Goal: Navigation & Orientation: Find specific page/section

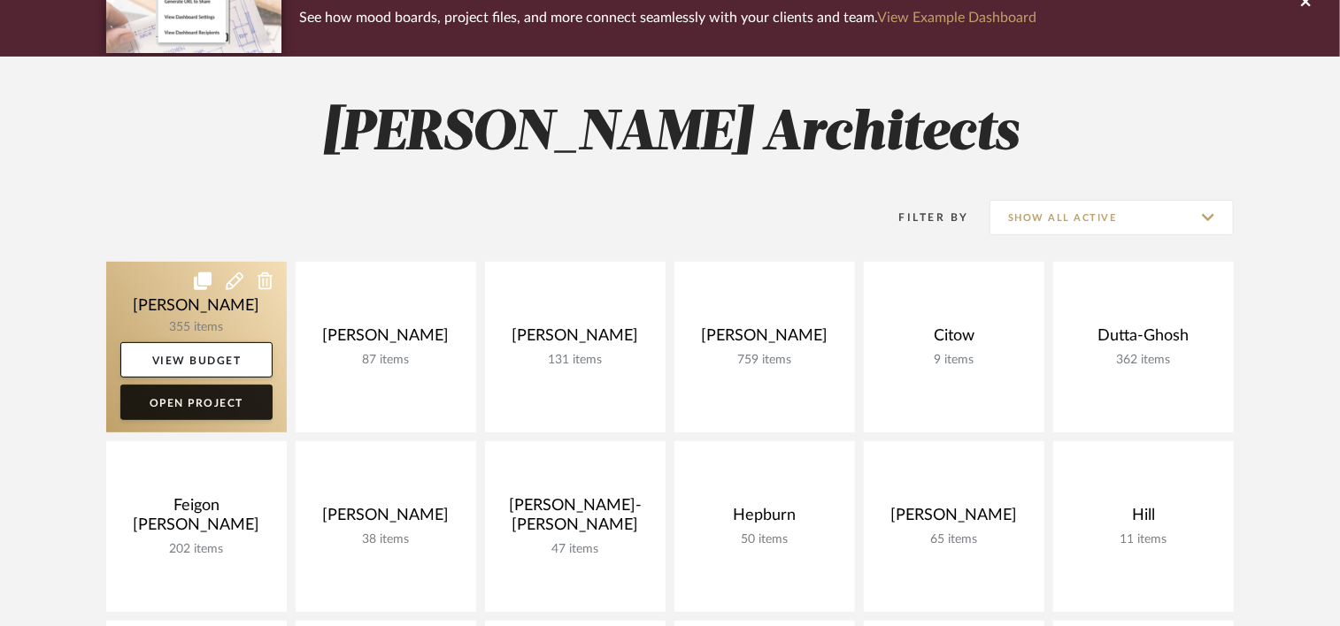
scroll to position [265, 0]
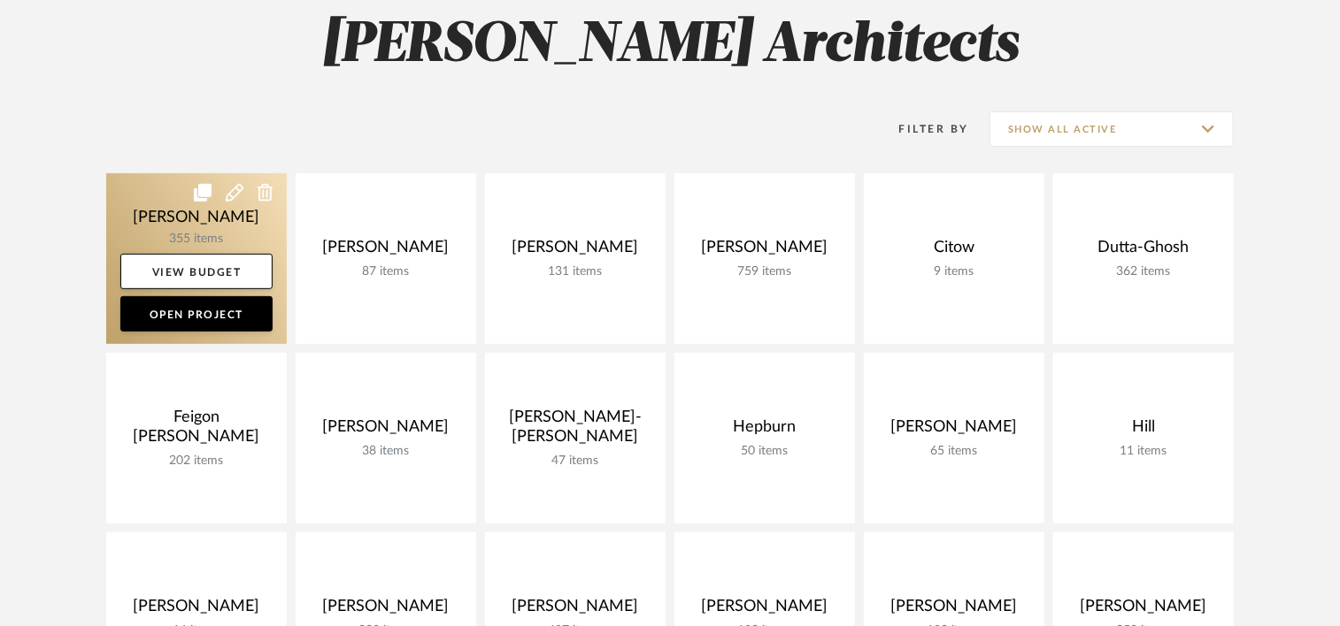
click at [157, 204] on link at bounding box center [196, 258] width 180 height 171
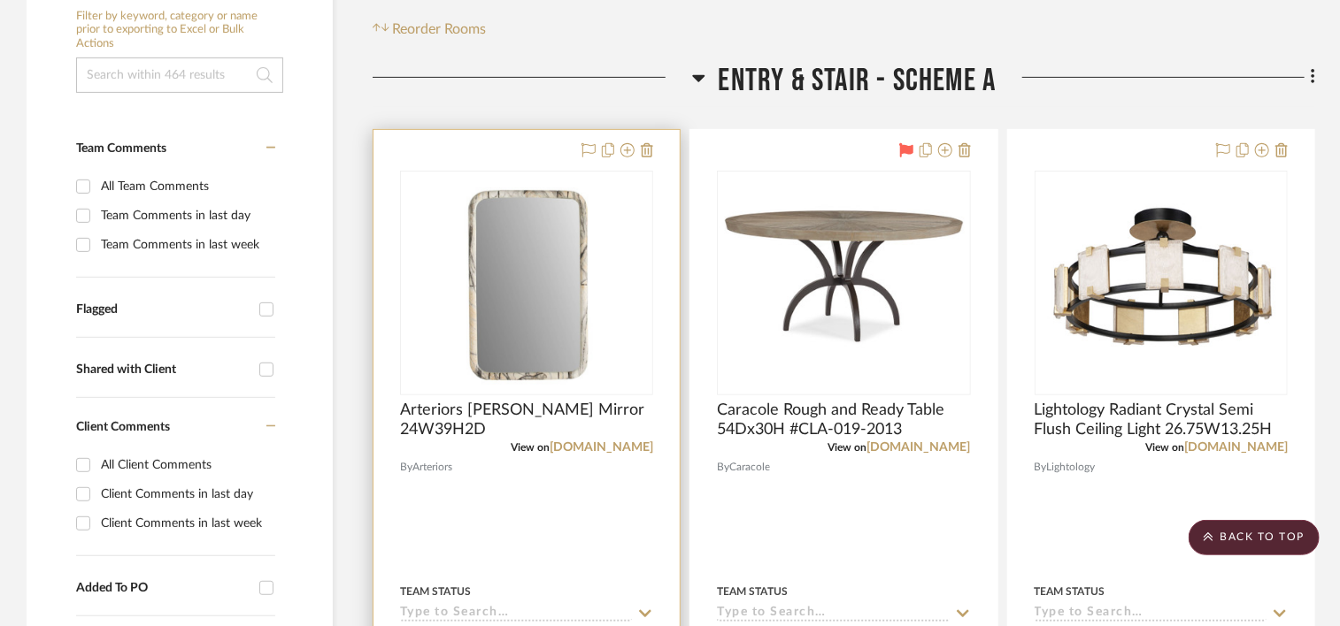
scroll to position [531, 0]
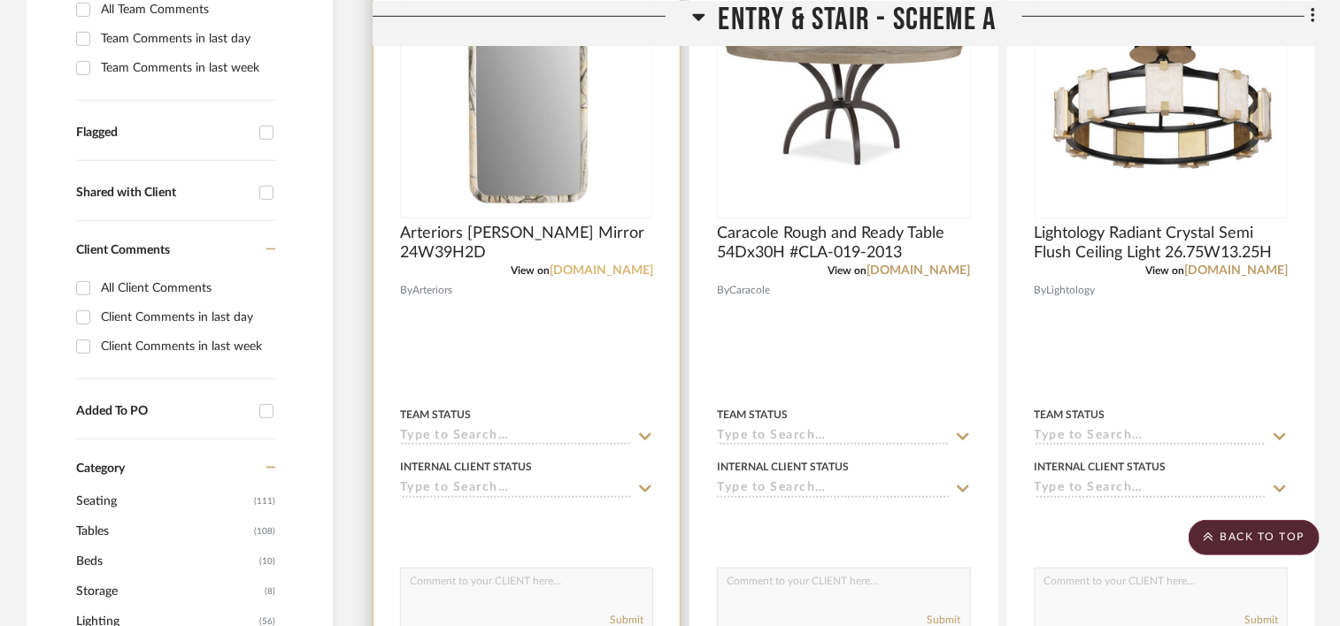
click at [604, 268] on link "[DOMAIN_NAME]" at bounding box center [601, 271] width 104 height 12
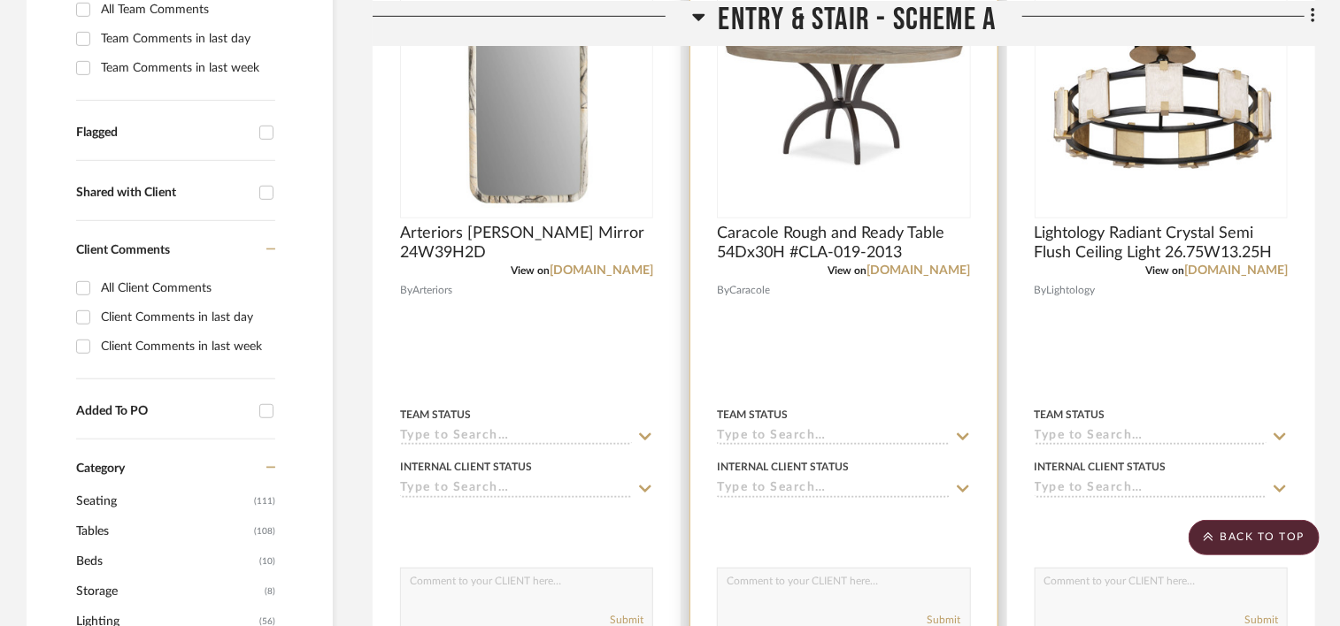
scroll to position [354, 0]
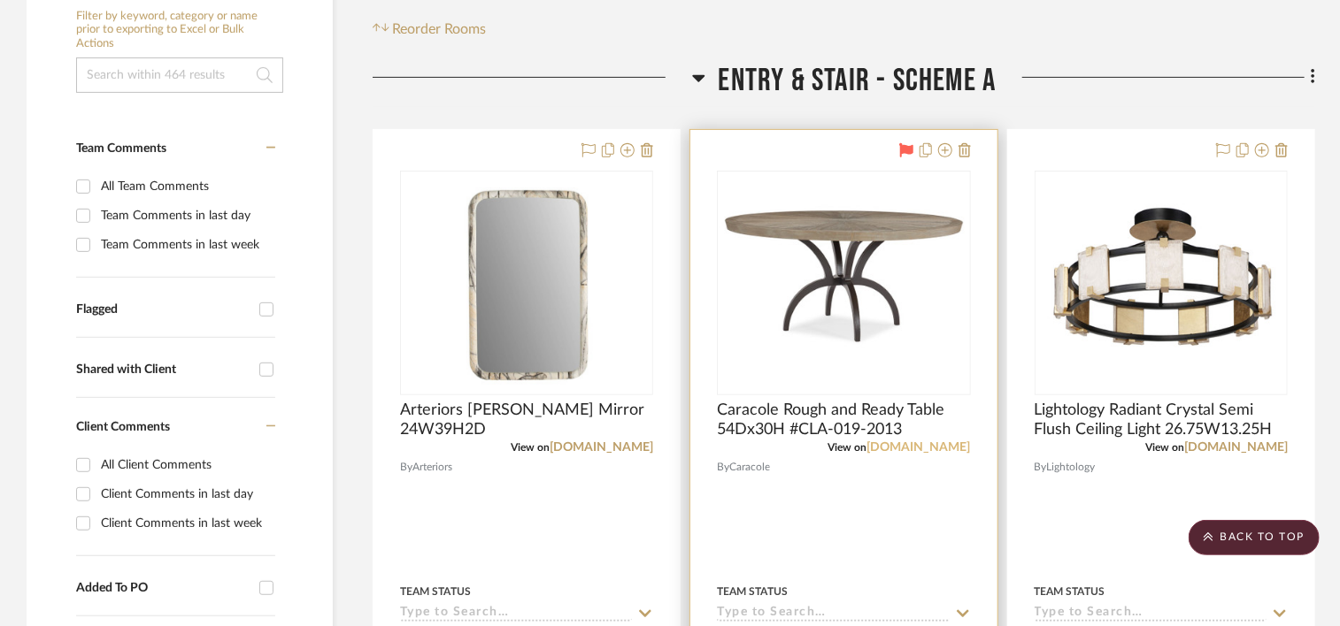
click at [943, 448] on link "[DOMAIN_NAME]" at bounding box center [919, 448] width 104 height 12
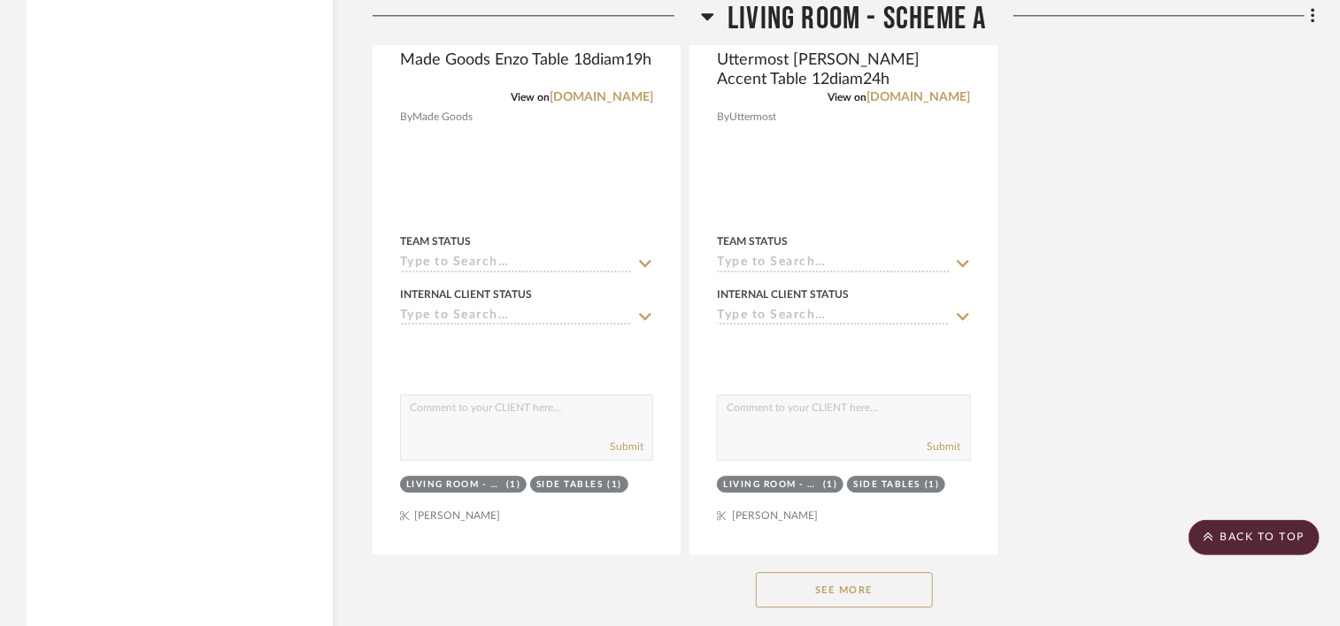
scroll to position [5663, 0]
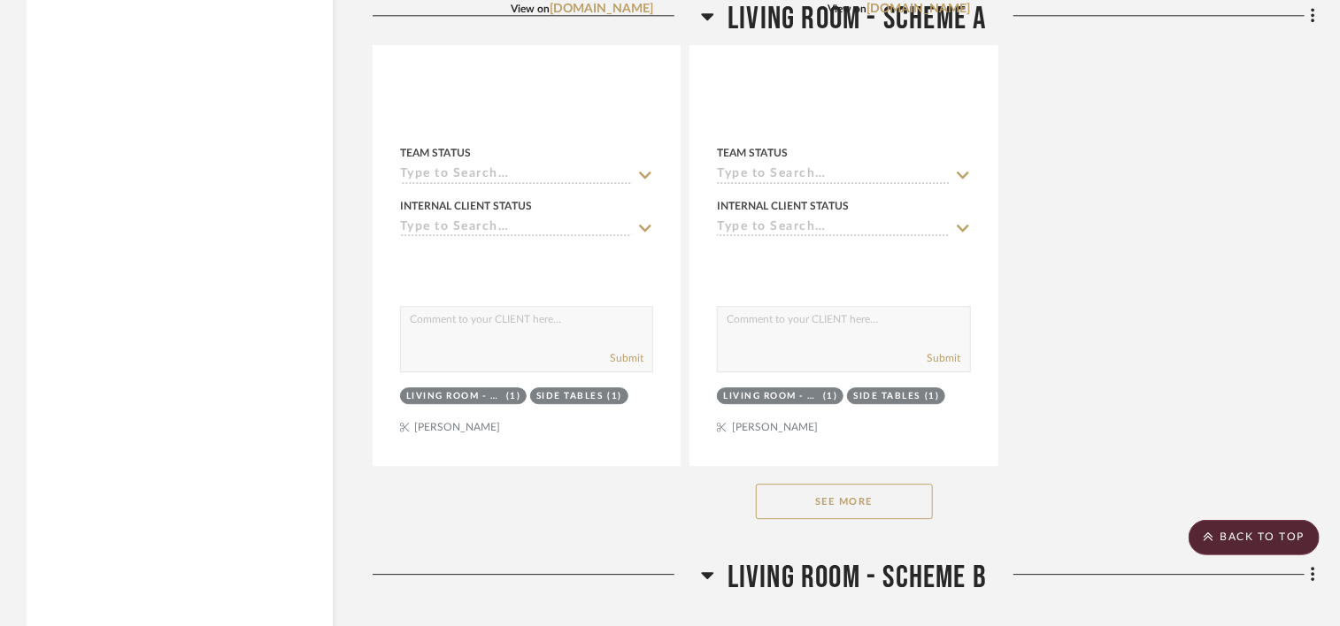
click at [854, 503] on button "See More" at bounding box center [844, 501] width 177 height 35
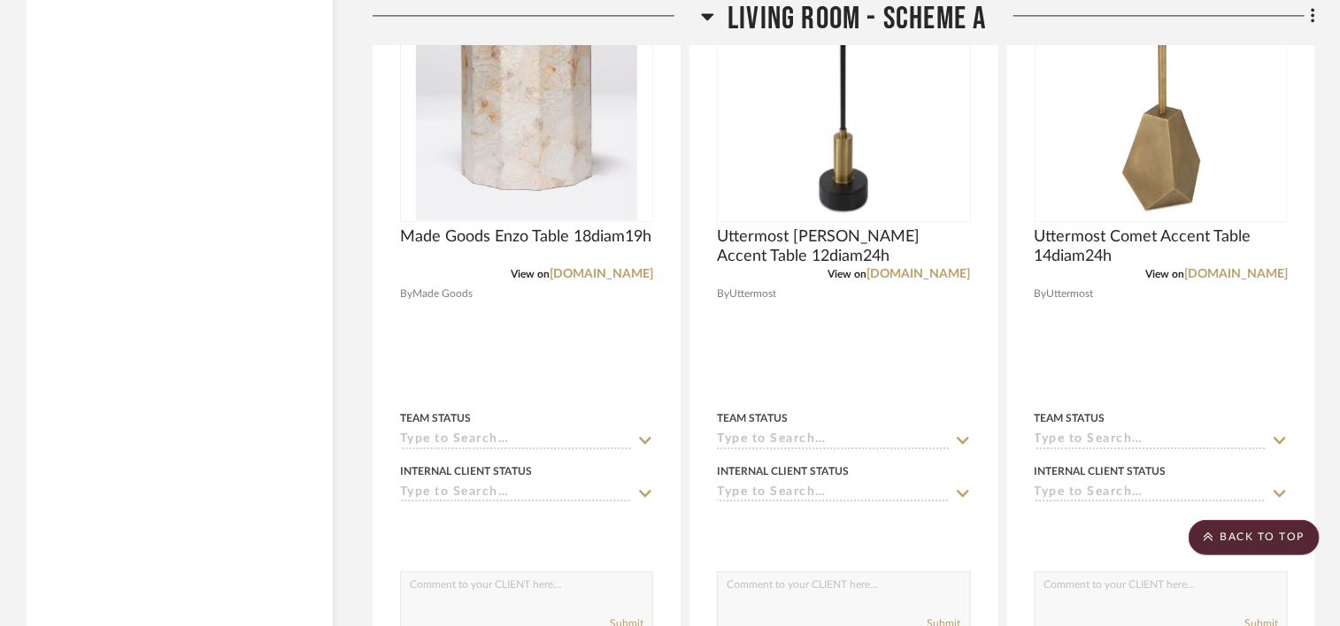
scroll to position [5309, 0]
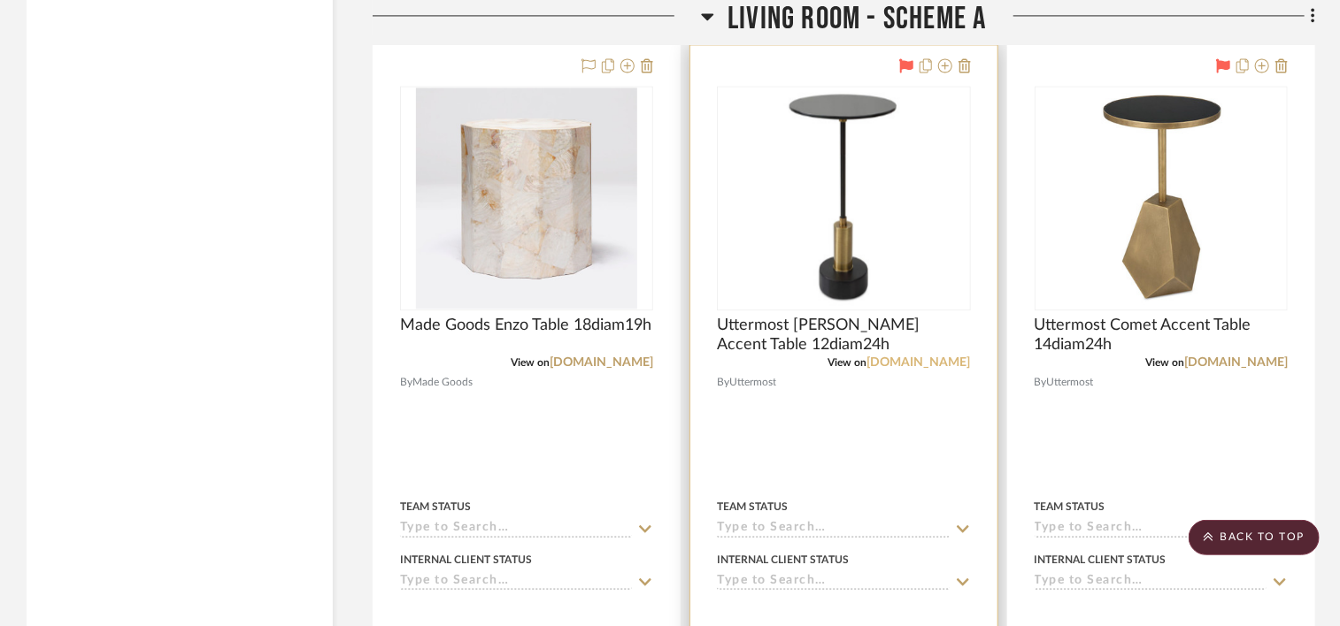
click at [926, 365] on link "[DOMAIN_NAME]" at bounding box center [919, 363] width 104 height 12
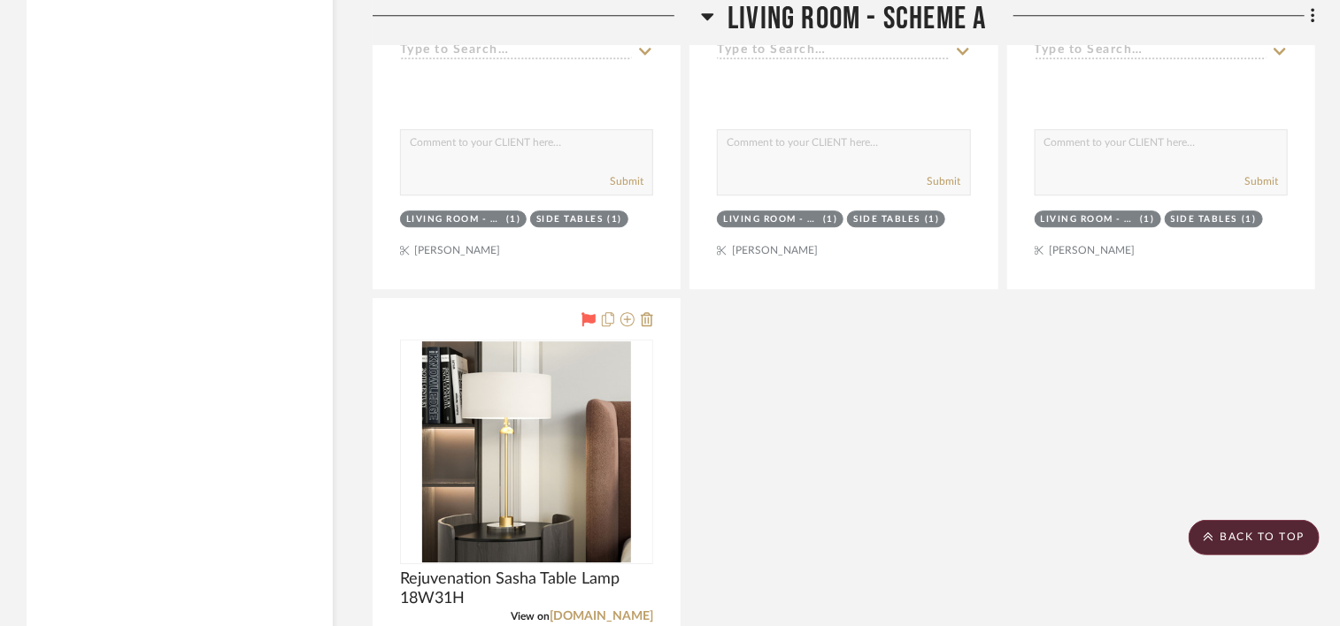
scroll to position [6194, 0]
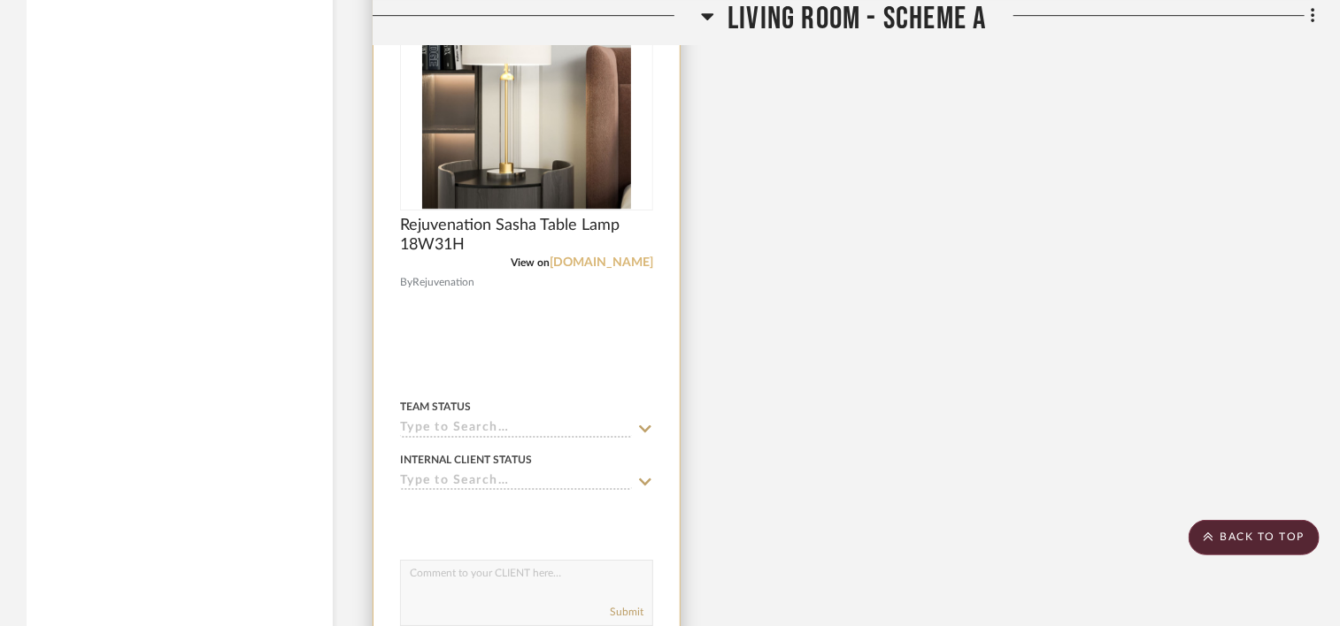
click at [615, 263] on link "[DOMAIN_NAME]" at bounding box center [601, 263] width 104 height 12
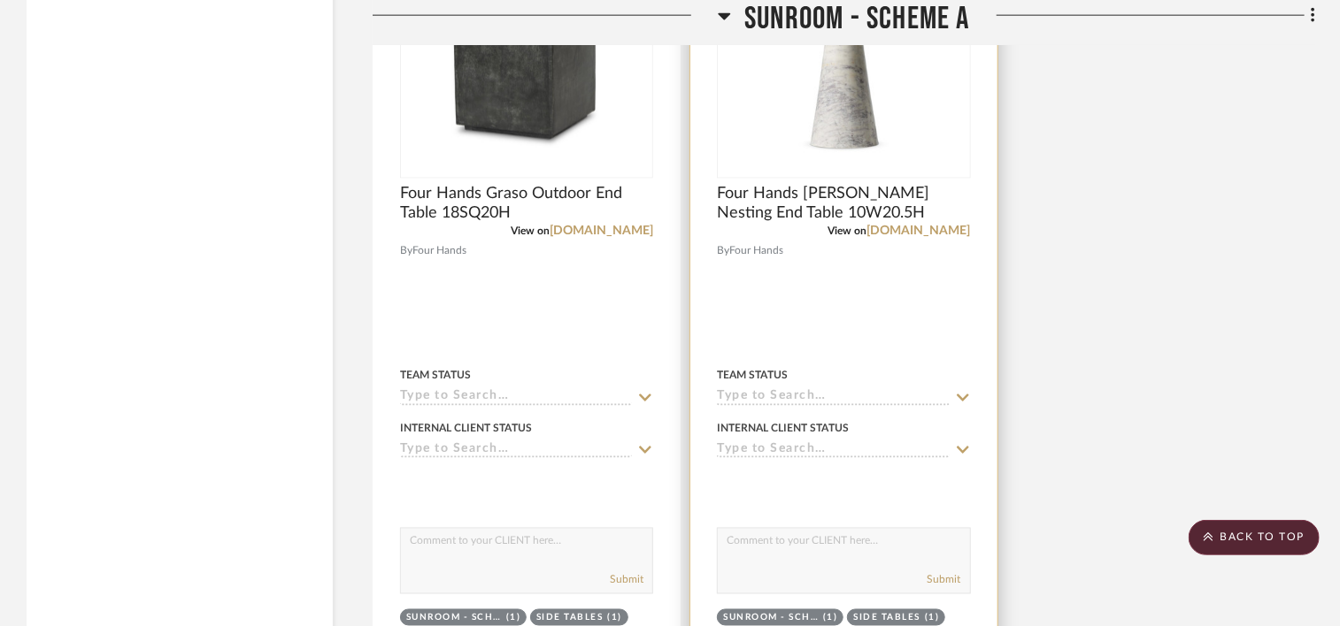
scroll to position [11414, 0]
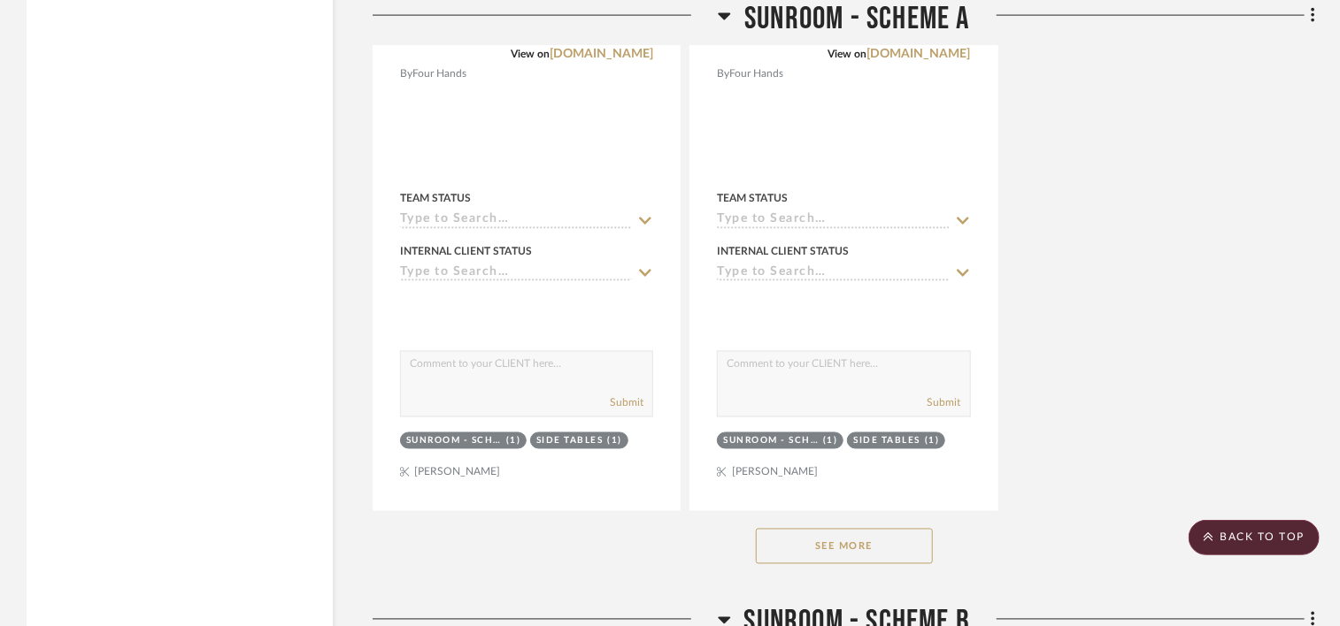
click at [890, 544] on button "See More" at bounding box center [844, 546] width 177 height 35
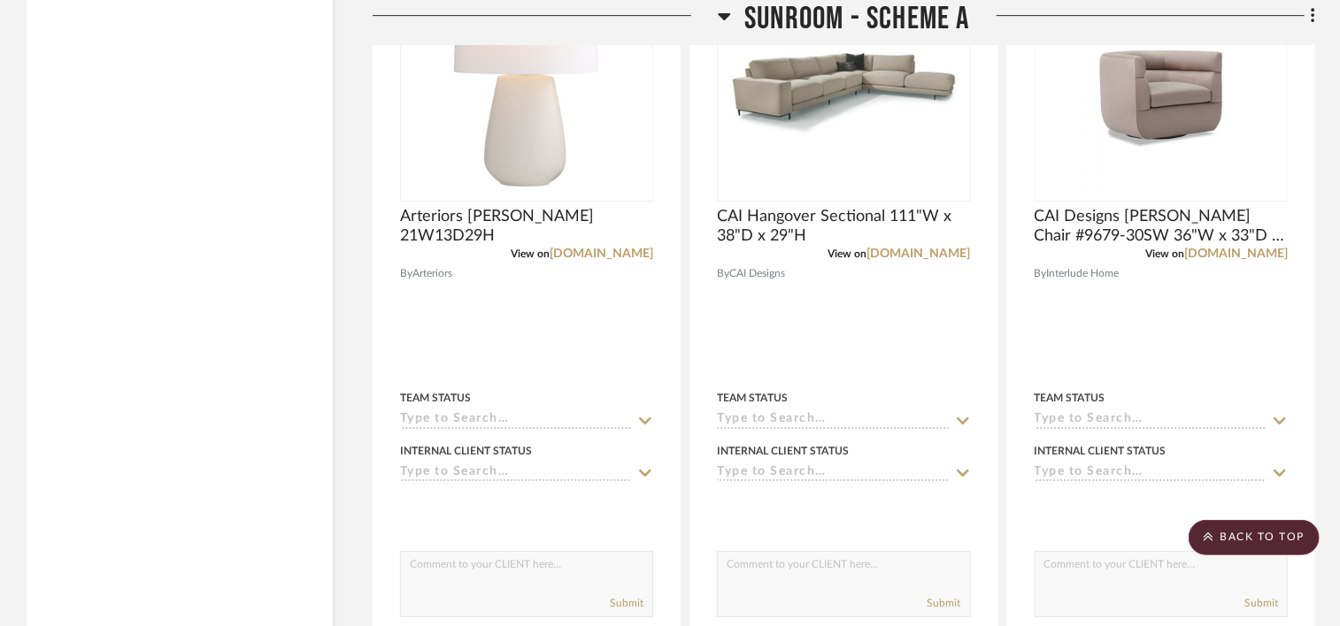
scroll to position [9556, 0]
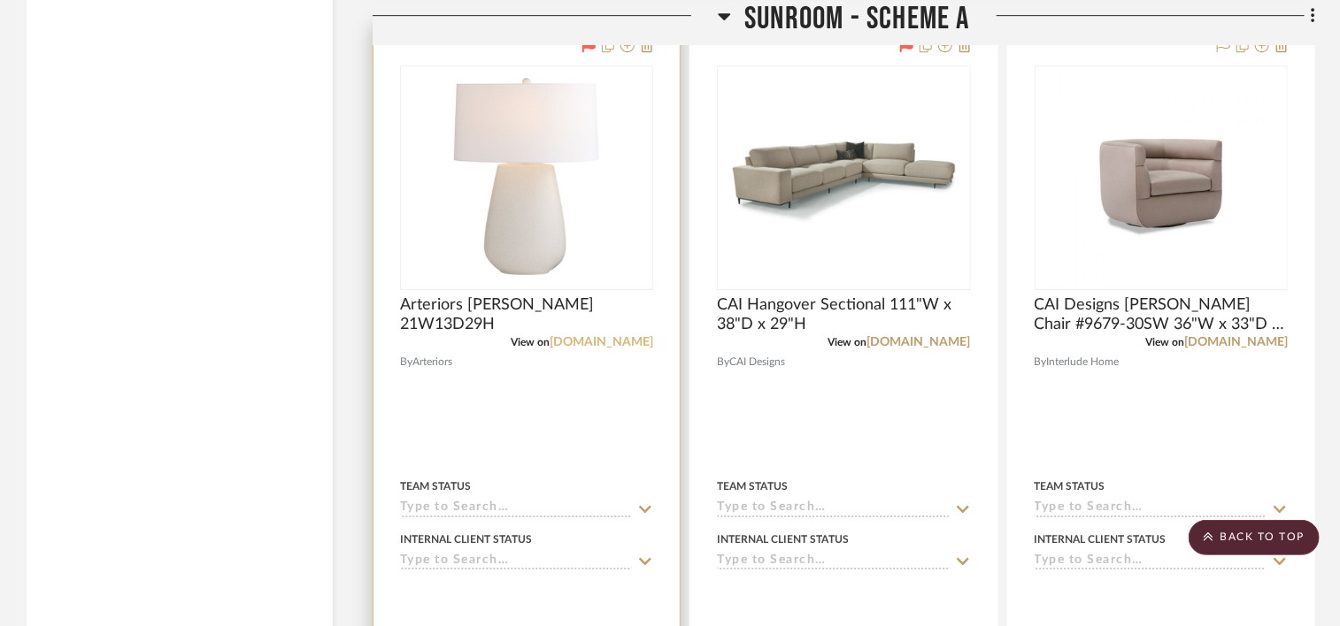
click at [606, 344] on link "[DOMAIN_NAME]" at bounding box center [601, 342] width 104 height 12
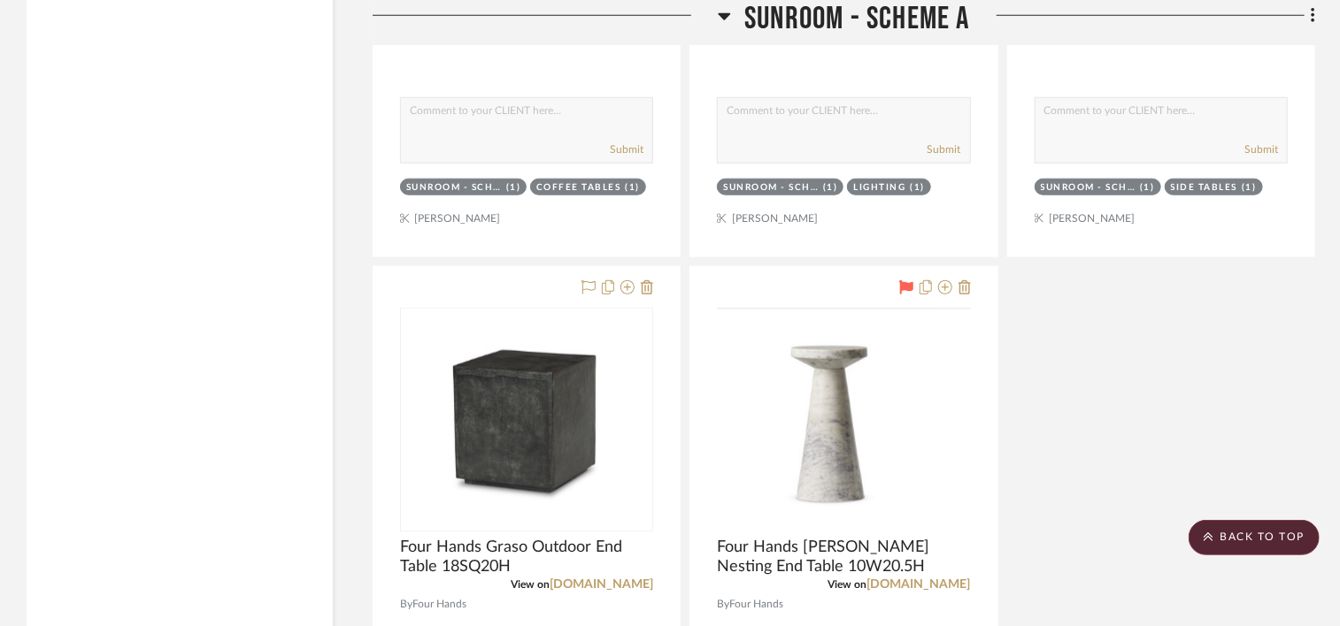
scroll to position [10972, 0]
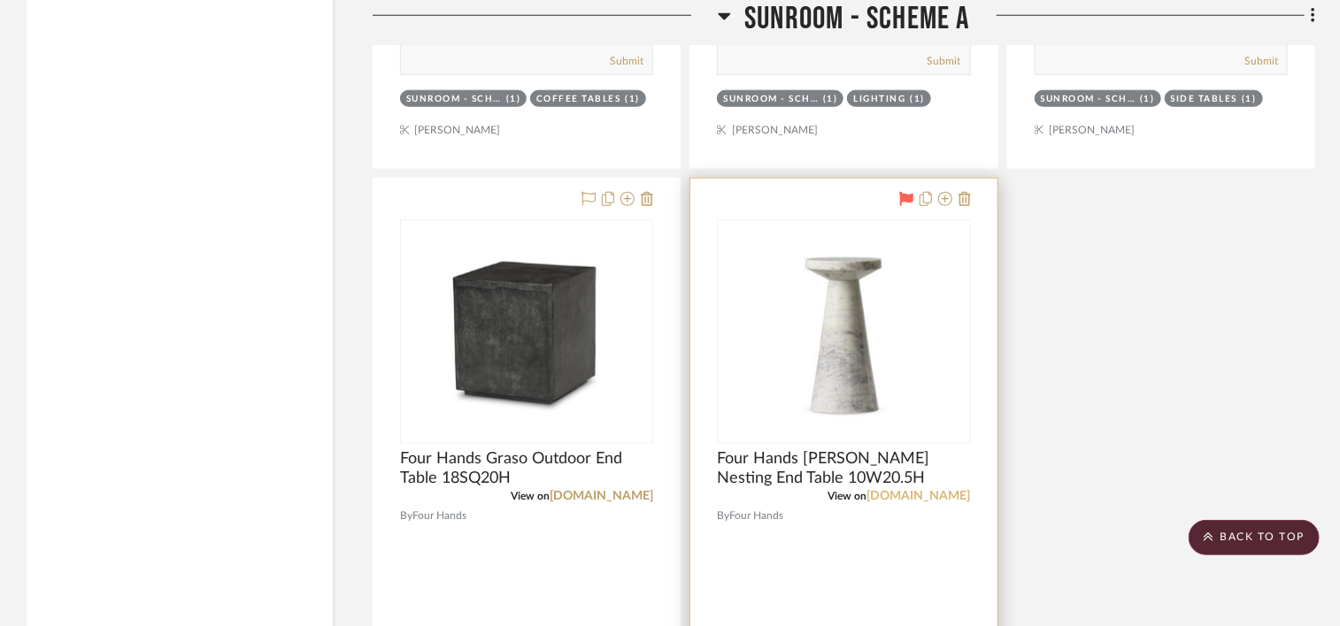
click at [928, 503] on link "[DOMAIN_NAME]" at bounding box center [919, 496] width 104 height 12
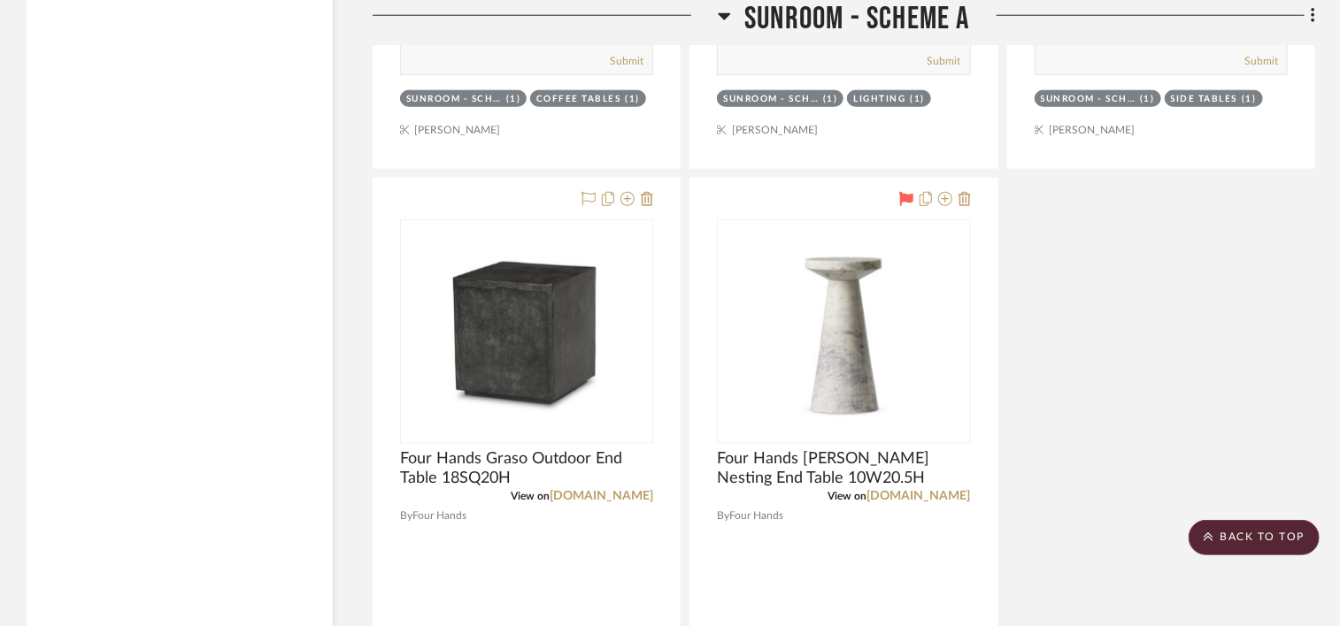
click at [817, 18] on span "Sunroom - Scheme A" at bounding box center [857, 19] width 226 height 38
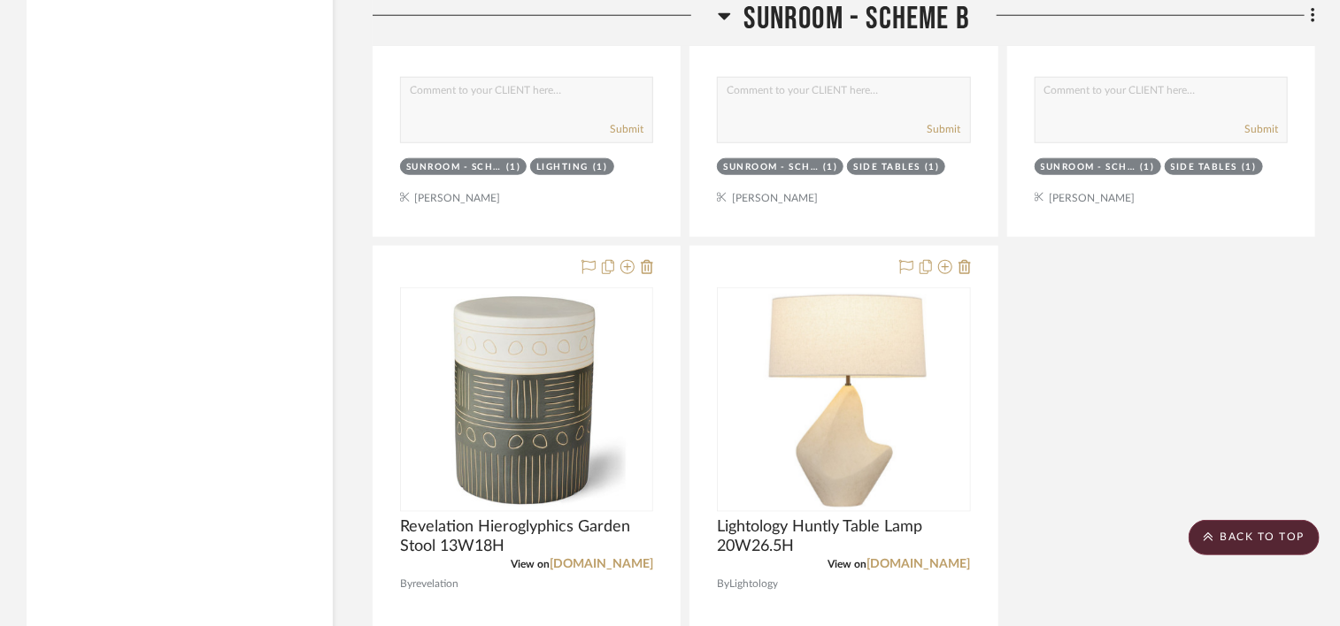
click at [817, 18] on span "Sunroom - Scheme B" at bounding box center [857, 19] width 227 height 38
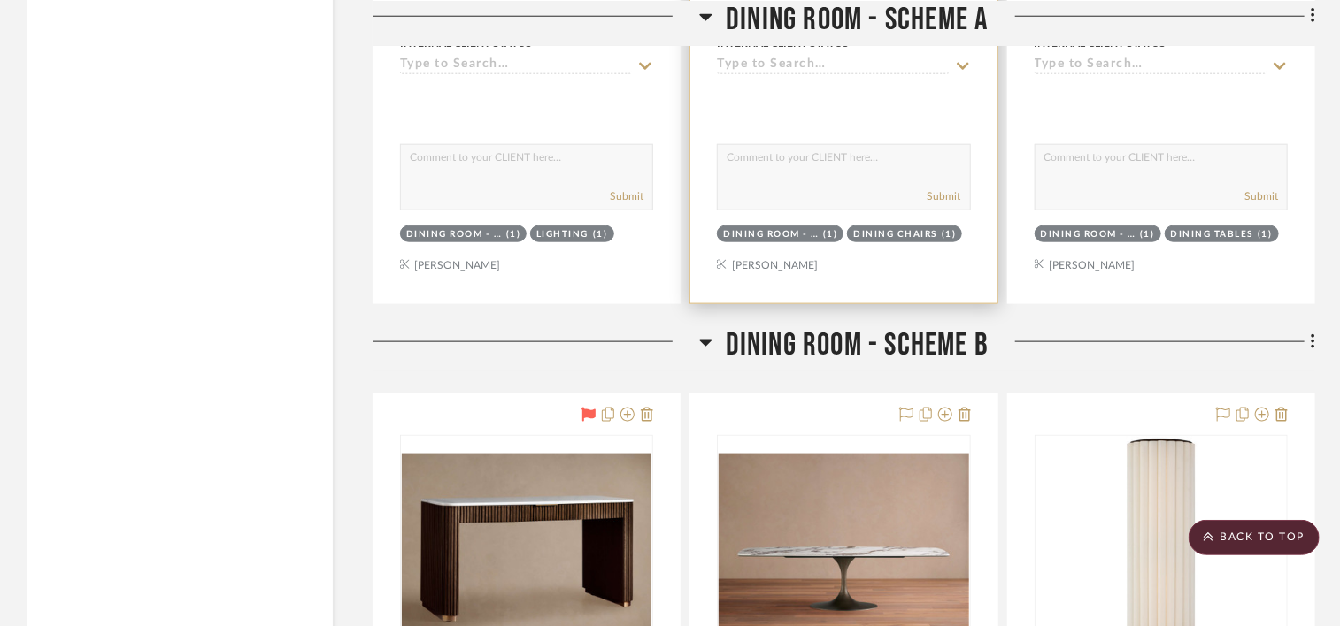
scroll to position [11237, 0]
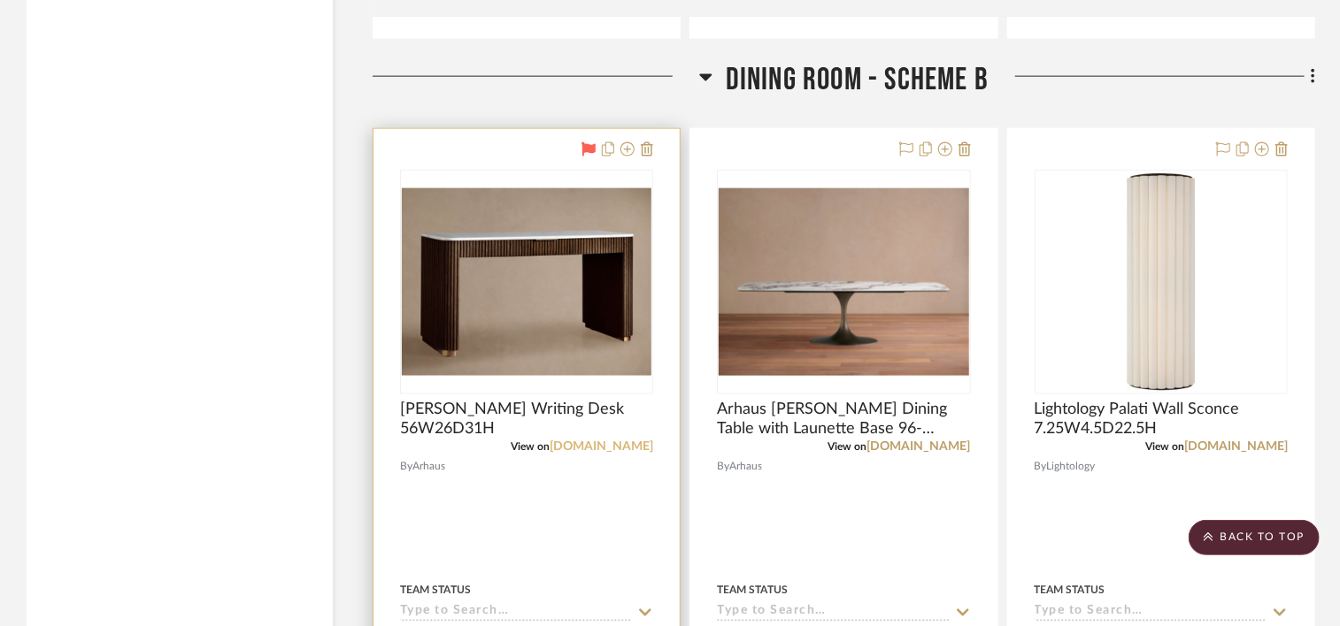
click at [609, 449] on link "[DOMAIN_NAME]" at bounding box center [601, 447] width 104 height 12
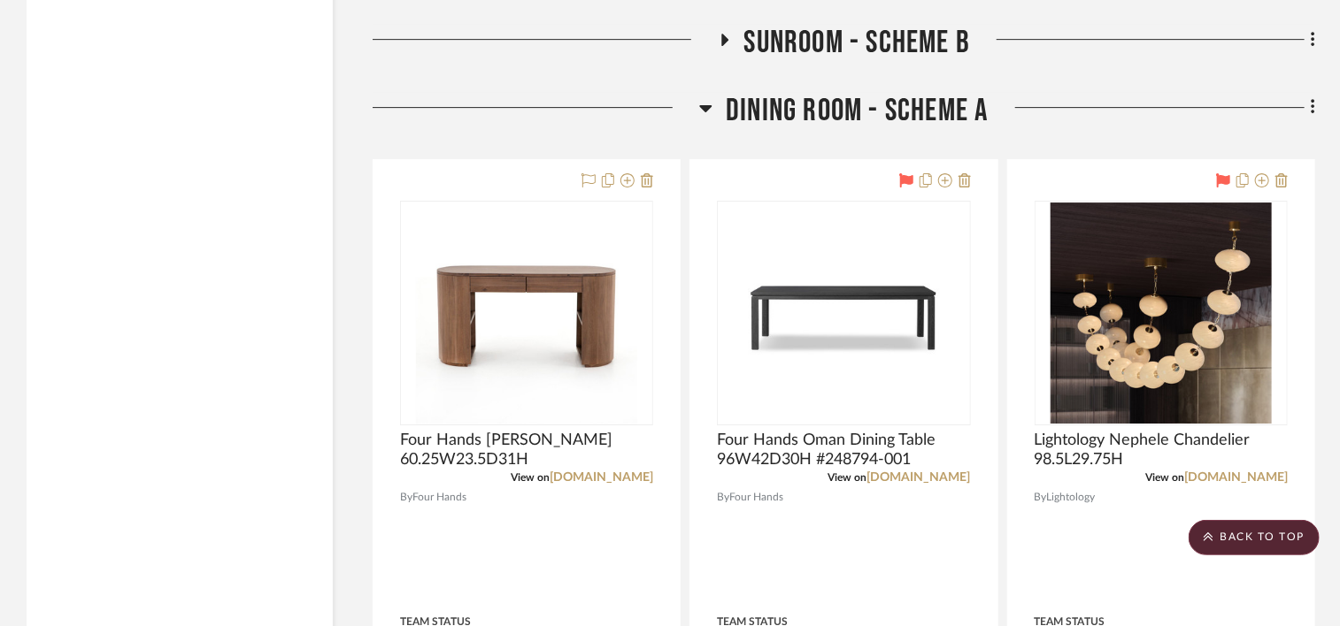
scroll to position [9733, 0]
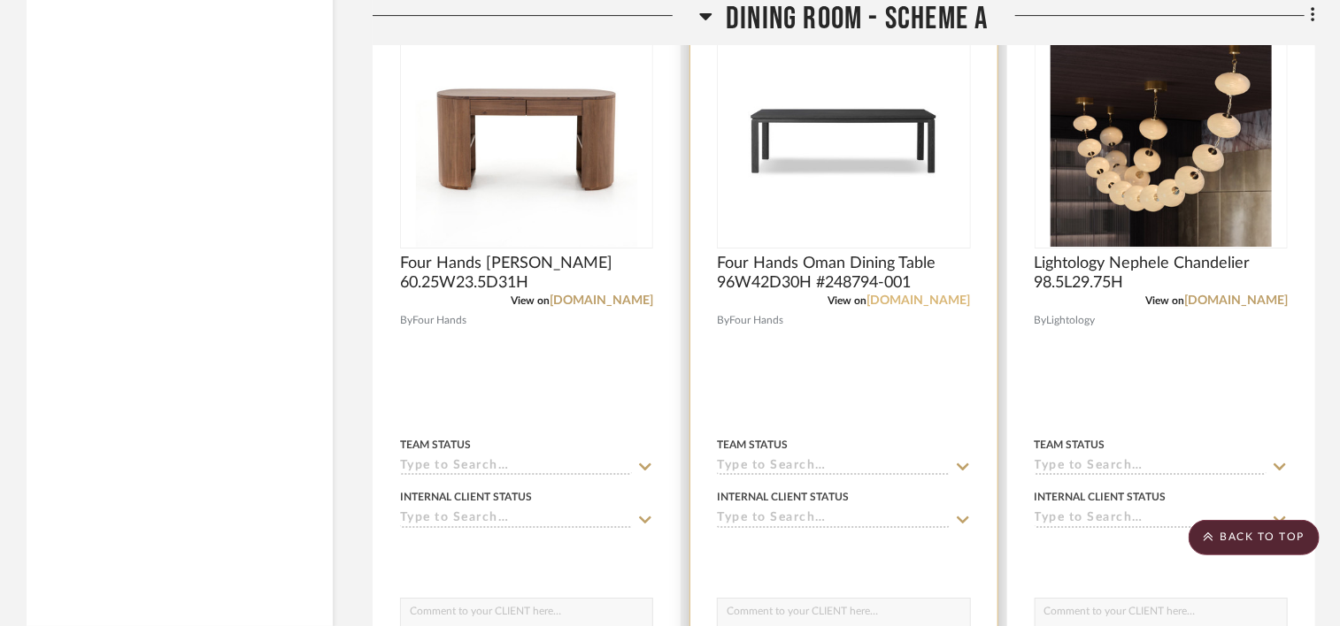
click at [941, 300] on link "[DOMAIN_NAME]" at bounding box center [919, 301] width 104 height 12
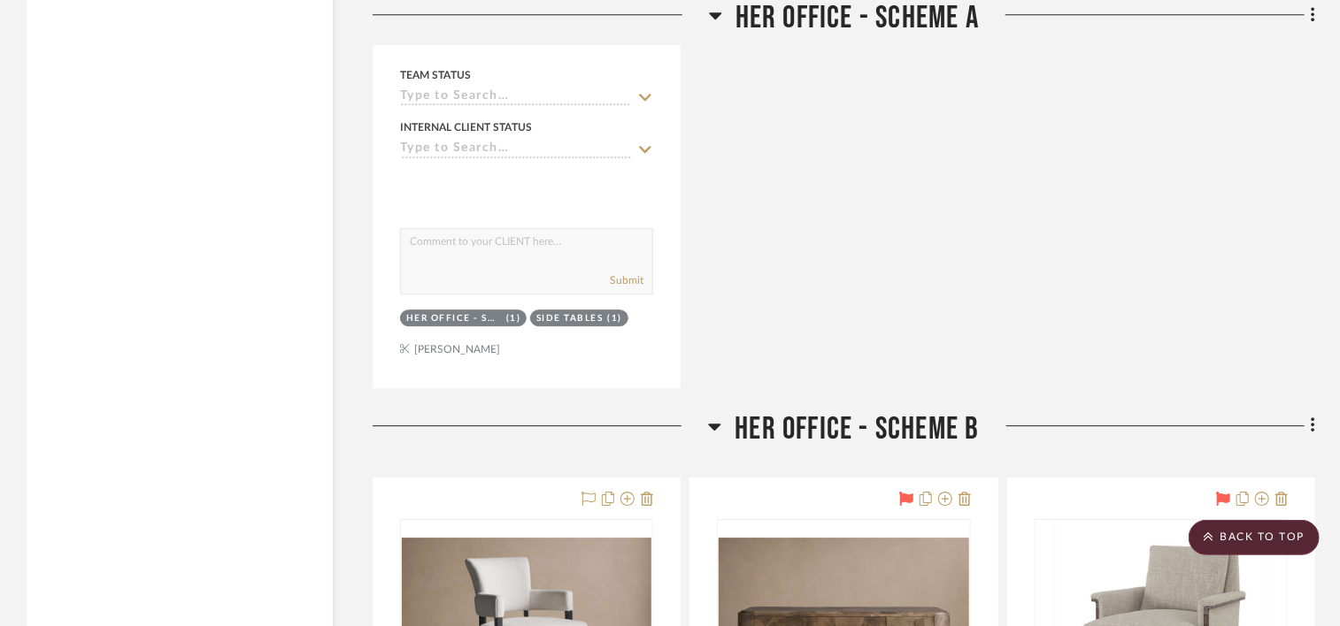
scroll to position [19643, 0]
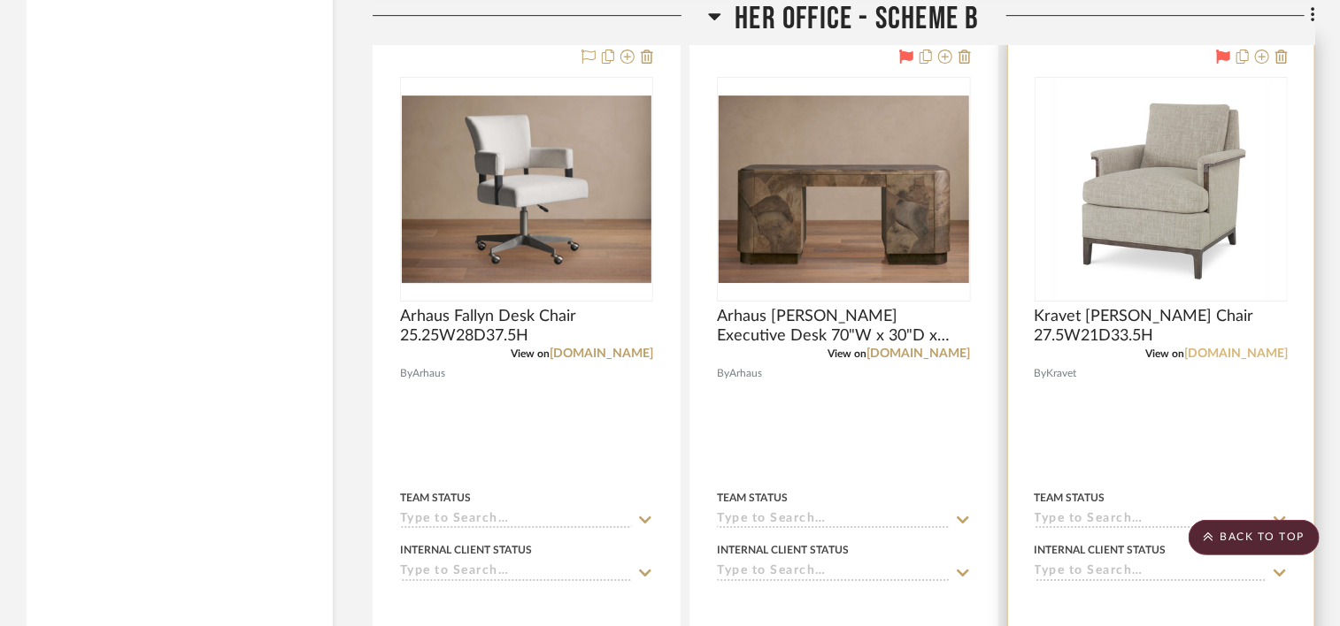
click at [1261, 360] on link "[DOMAIN_NAME]" at bounding box center [1236, 354] width 104 height 12
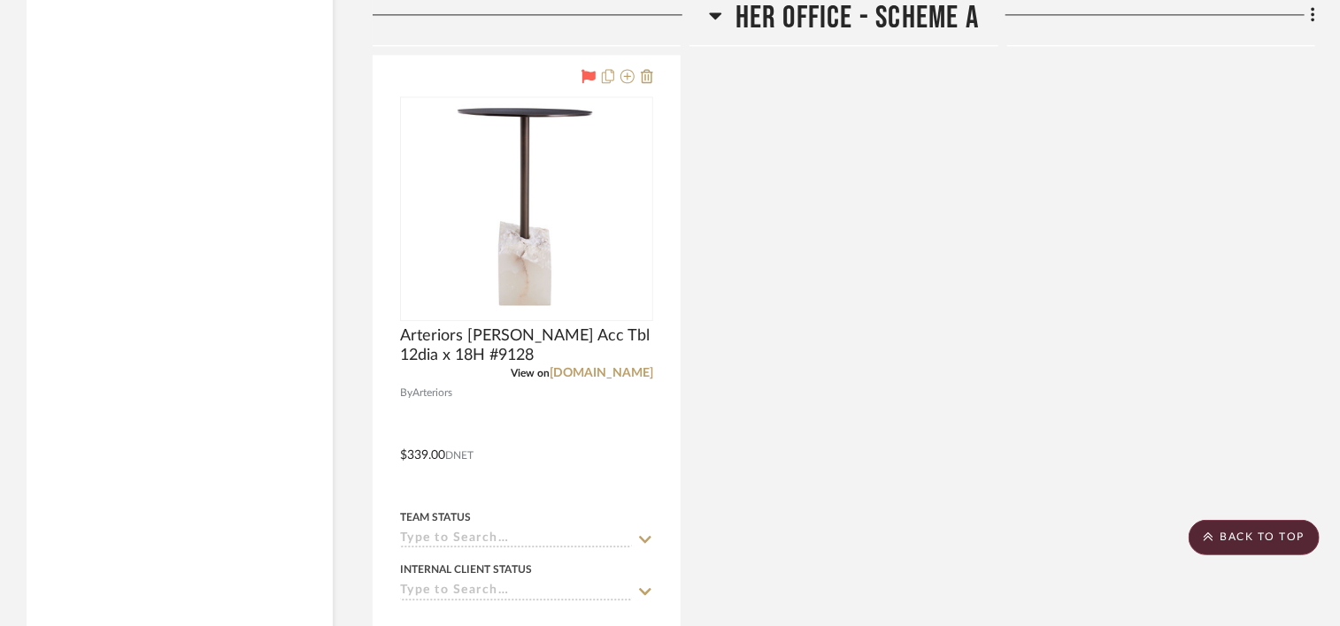
scroll to position [18669, 0]
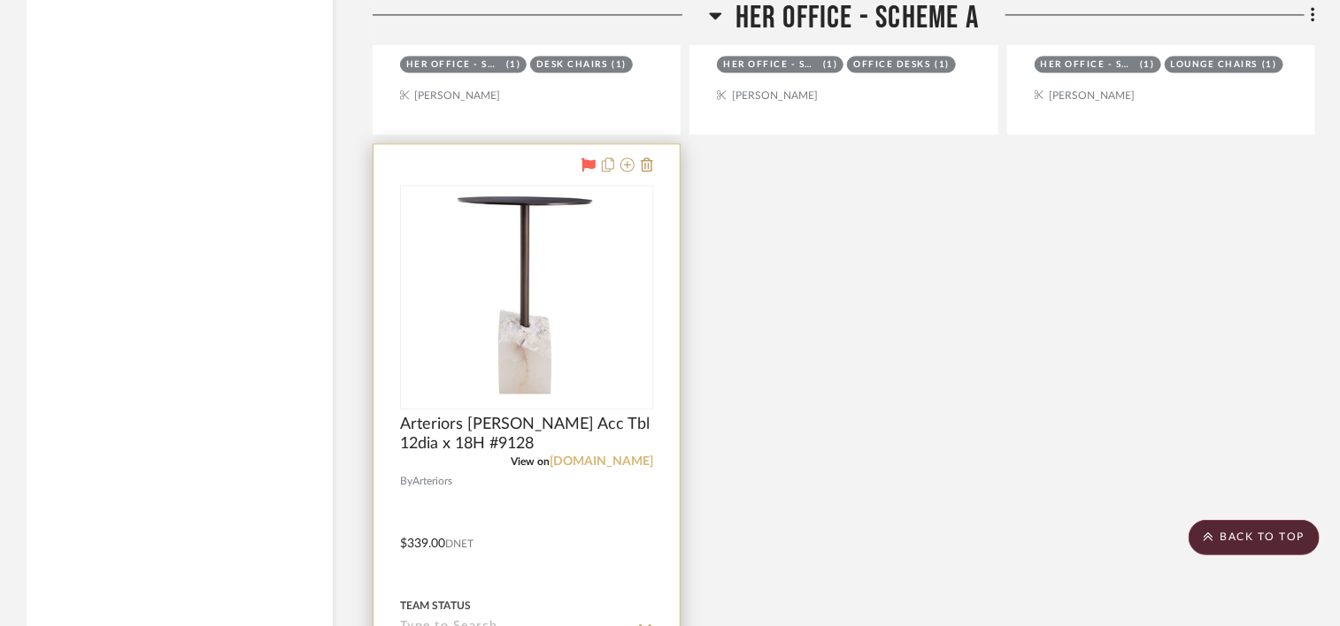
click at [577, 467] on link "[DOMAIN_NAME]" at bounding box center [601, 462] width 104 height 12
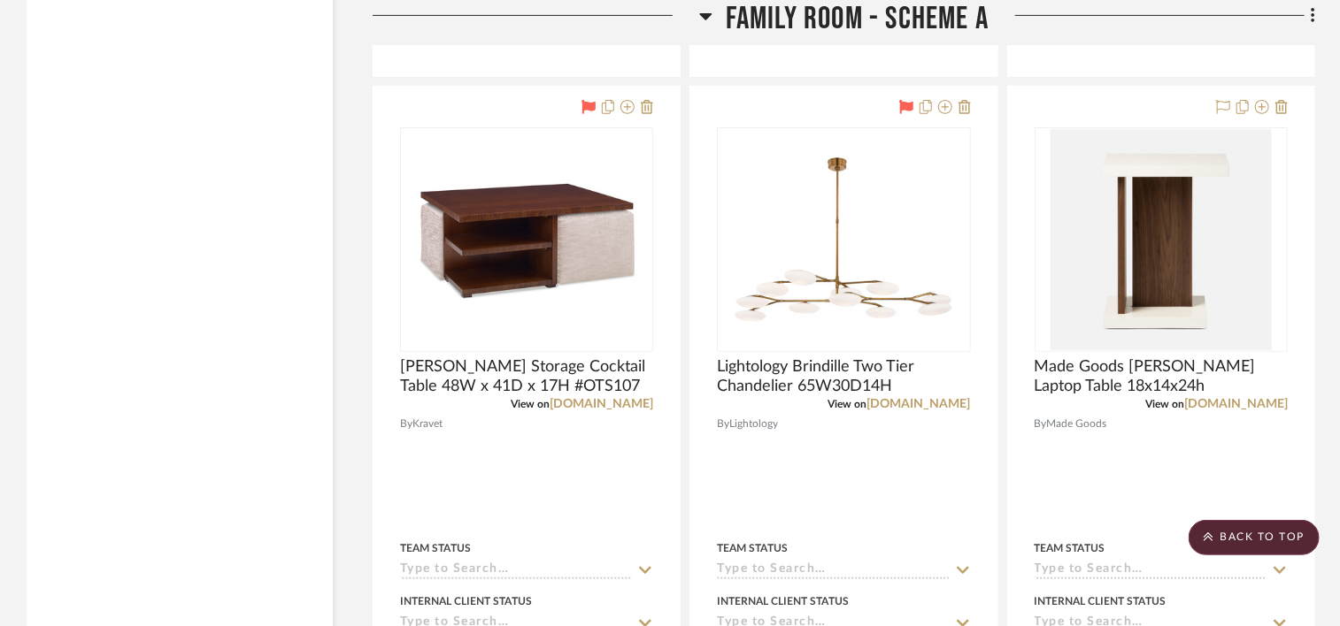
scroll to position [13626, 0]
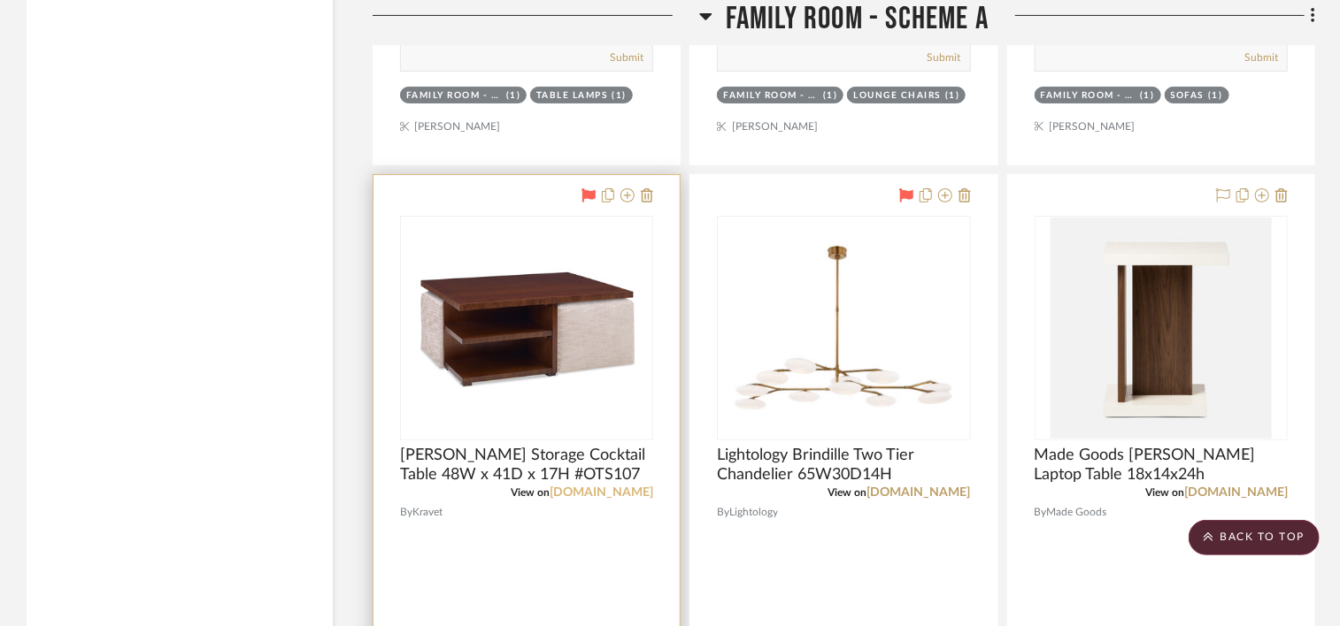
click at [618, 499] on link "[DOMAIN_NAME]" at bounding box center [601, 493] width 104 height 12
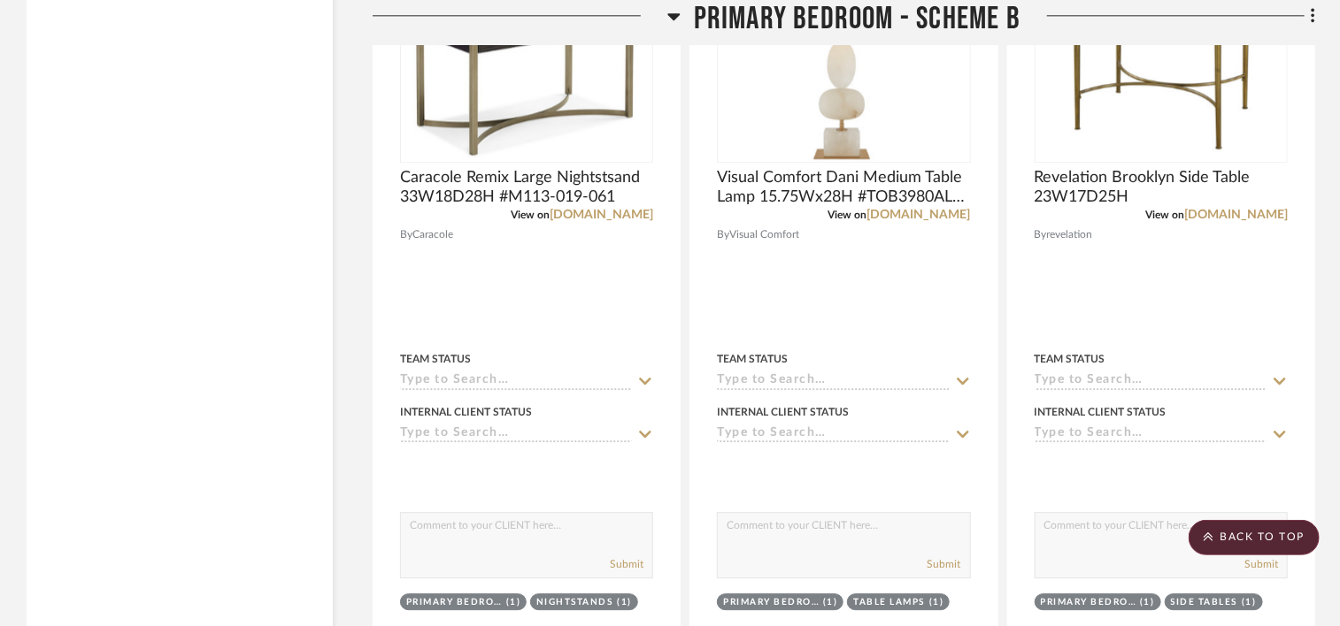
scroll to position [22208, 0]
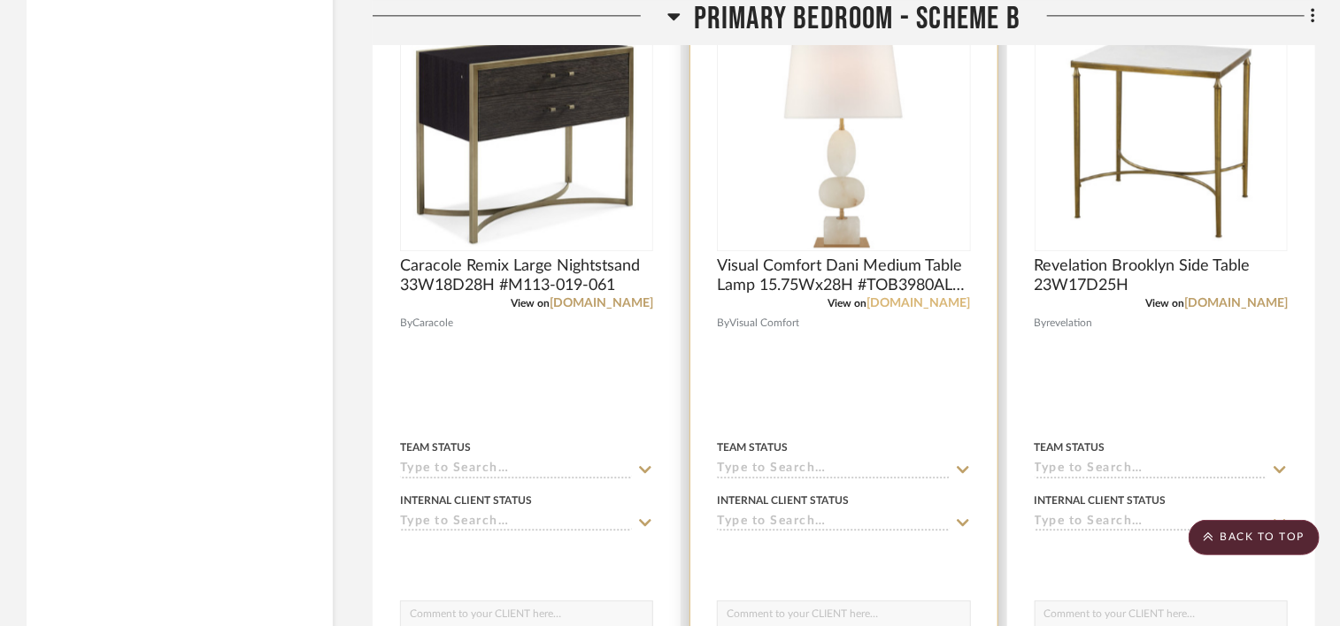
click at [919, 310] on link "[DOMAIN_NAME]" at bounding box center [919, 303] width 104 height 12
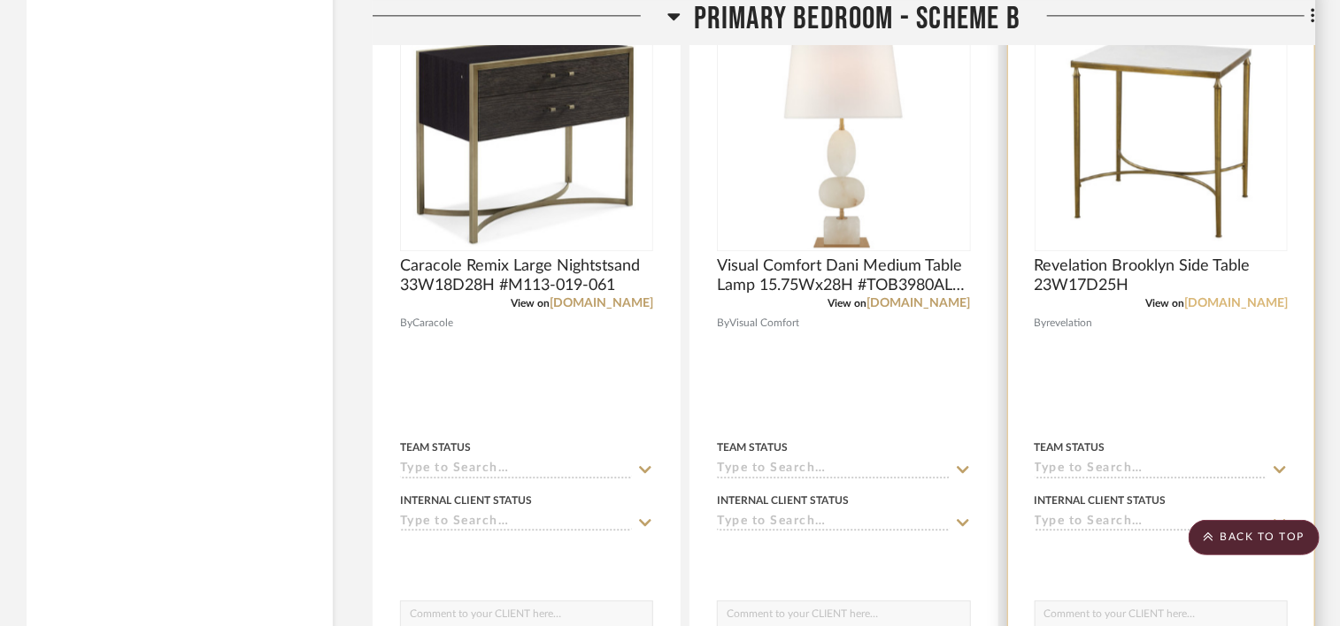
click at [1242, 310] on link "[DOMAIN_NAME]" at bounding box center [1236, 303] width 104 height 12
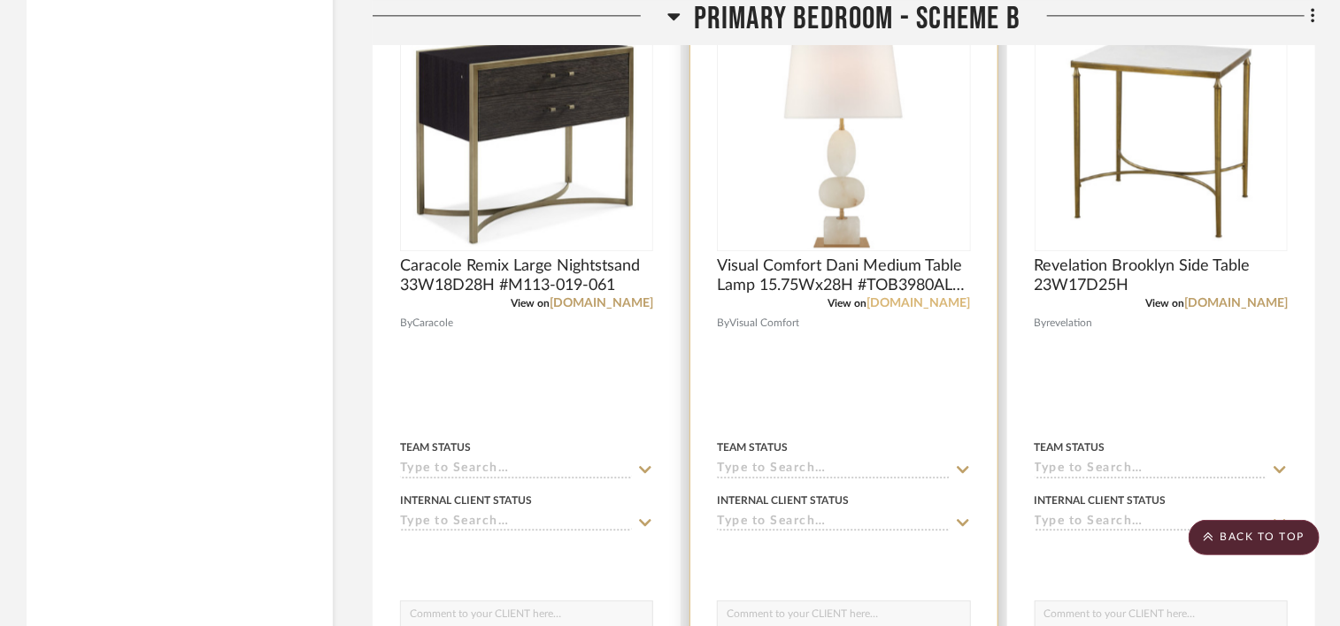
click at [941, 310] on link "[DOMAIN_NAME]" at bounding box center [919, 303] width 104 height 12
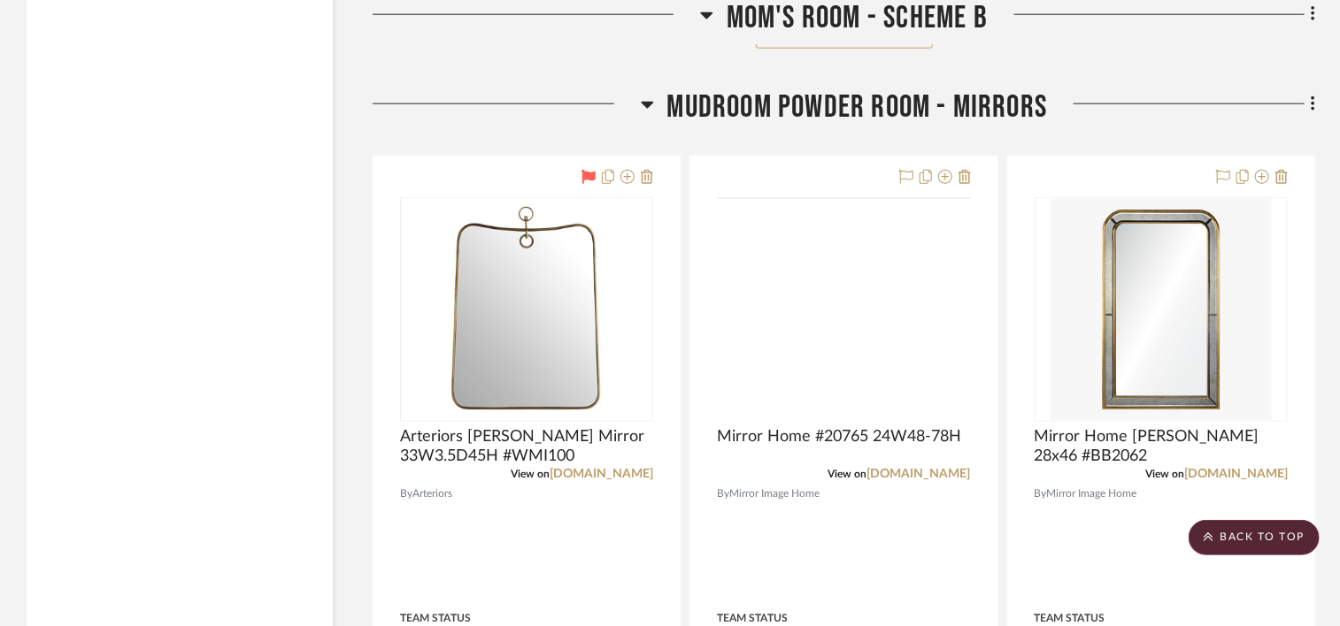
scroll to position [31233, 0]
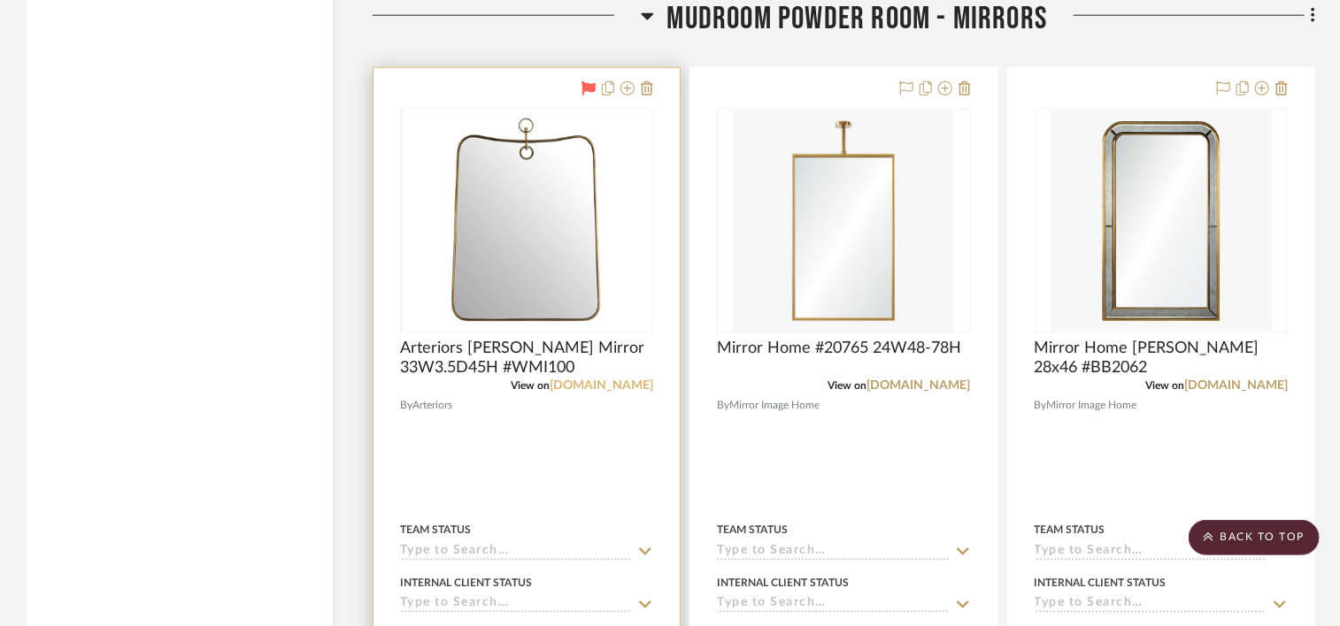
click at [608, 392] on link "[DOMAIN_NAME]" at bounding box center [601, 386] width 104 height 12
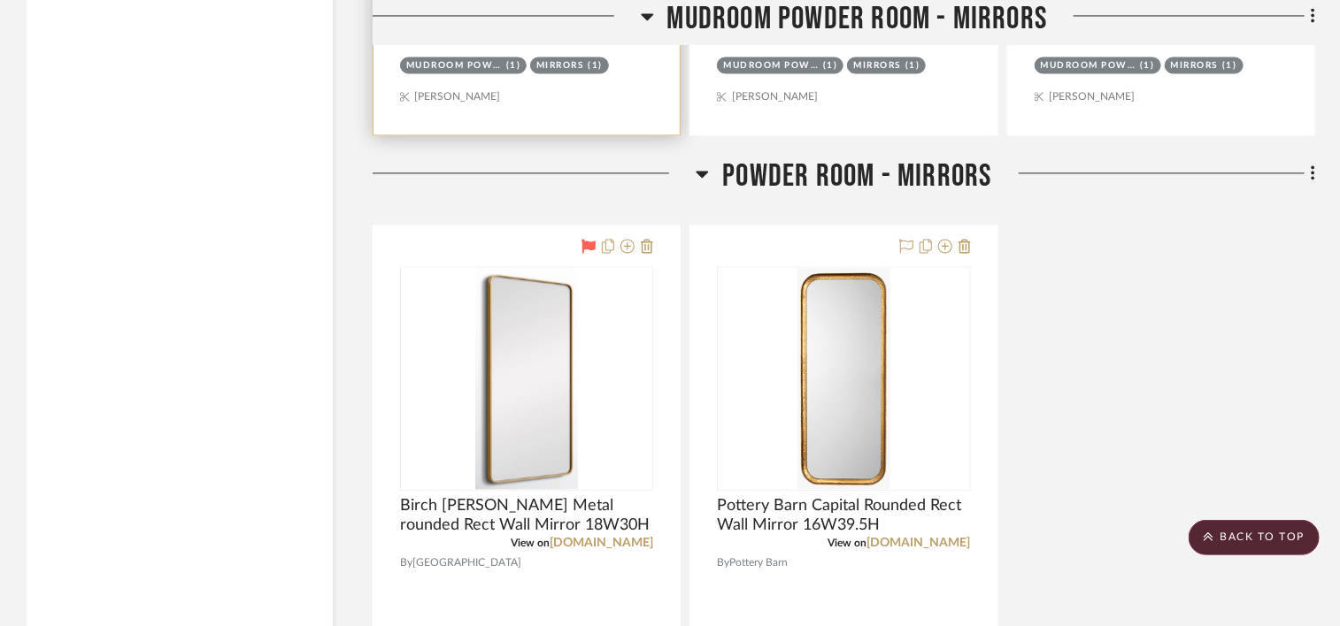
scroll to position [32118, 0]
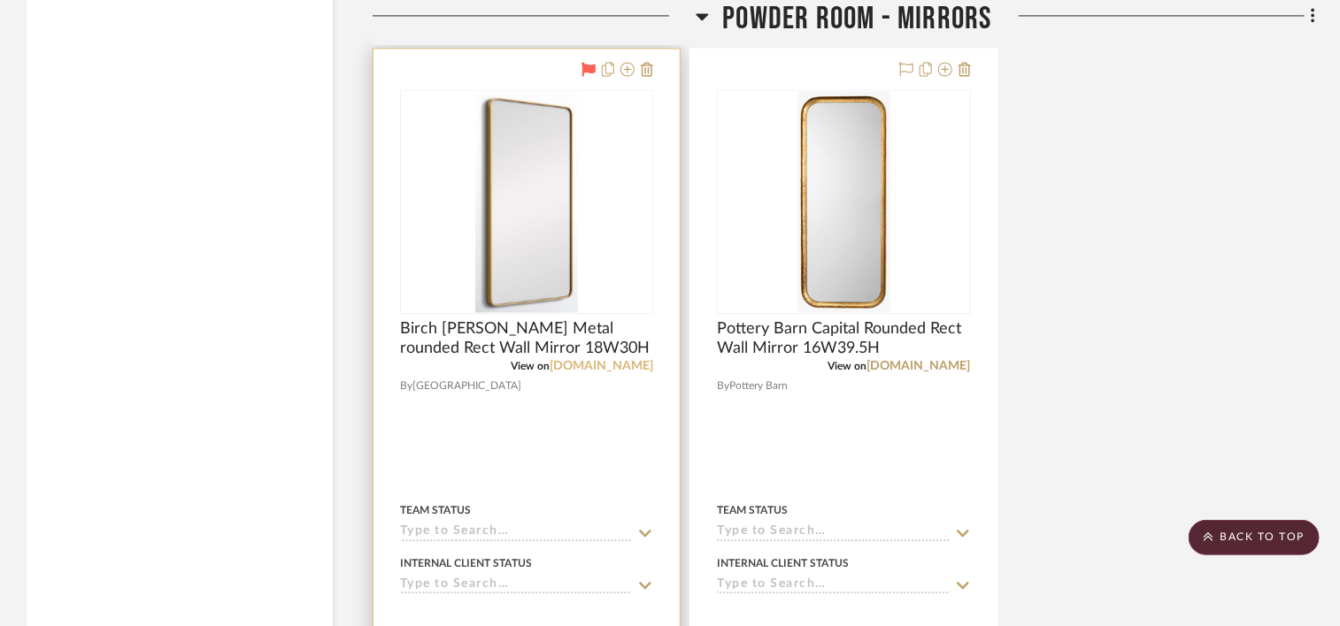
click at [616, 373] on link "[DOMAIN_NAME]" at bounding box center [601, 366] width 104 height 12
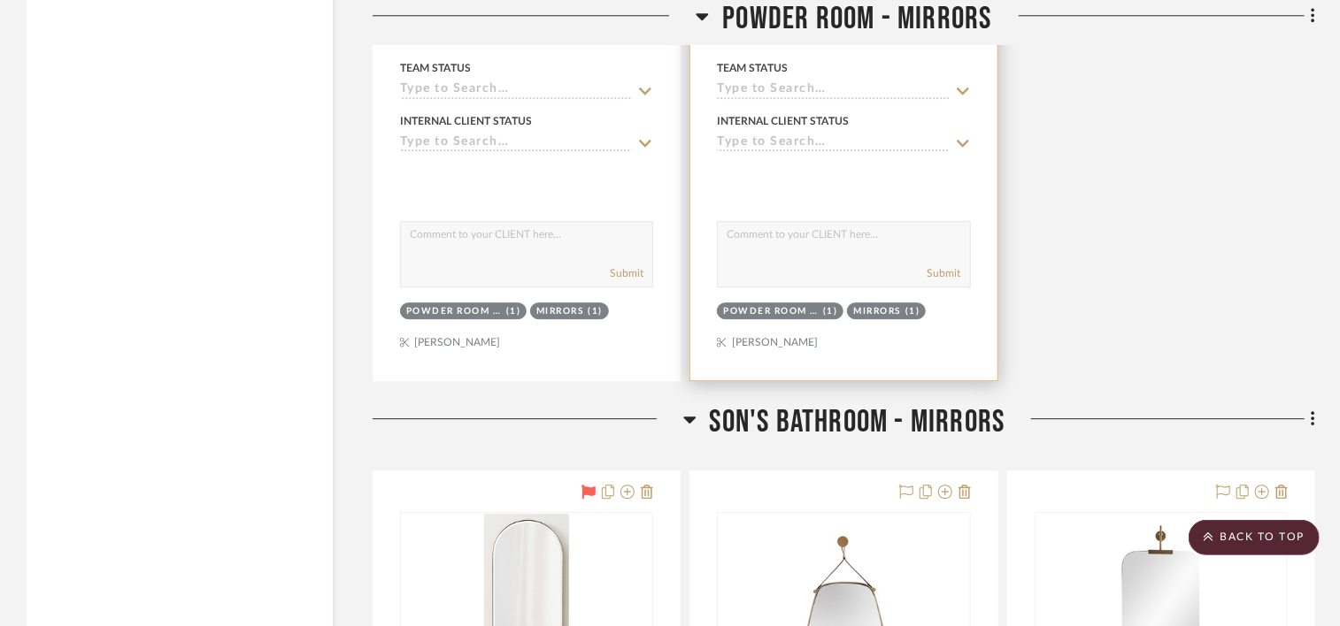
scroll to position [32915, 0]
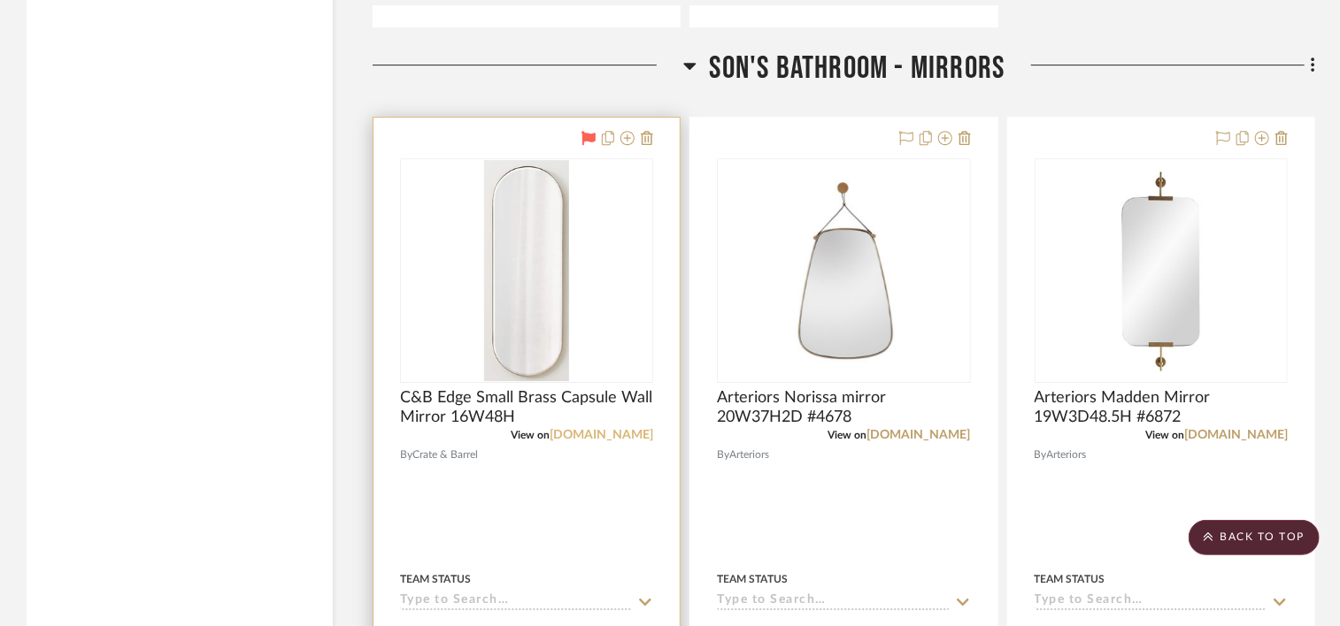
click at [596, 442] on link "[DOMAIN_NAME]" at bounding box center [601, 435] width 104 height 12
